Goal: Find specific page/section: Find specific page/section

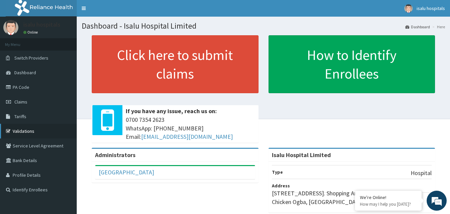
click at [26, 130] on link "Validations" at bounding box center [38, 131] width 77 height 15
click at [23, 101] on span "Claims" at bounding box center [20, 102] width 13 height 6
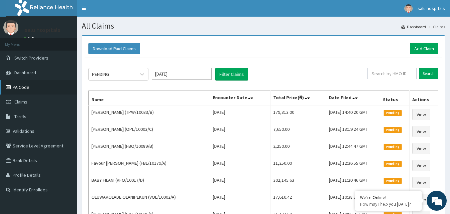
click at [23, 88] on link "PA Code" at bounding box center [38, 87] width 77 height 15
